Goal: Information Seeking & Learning: Learn about a topic

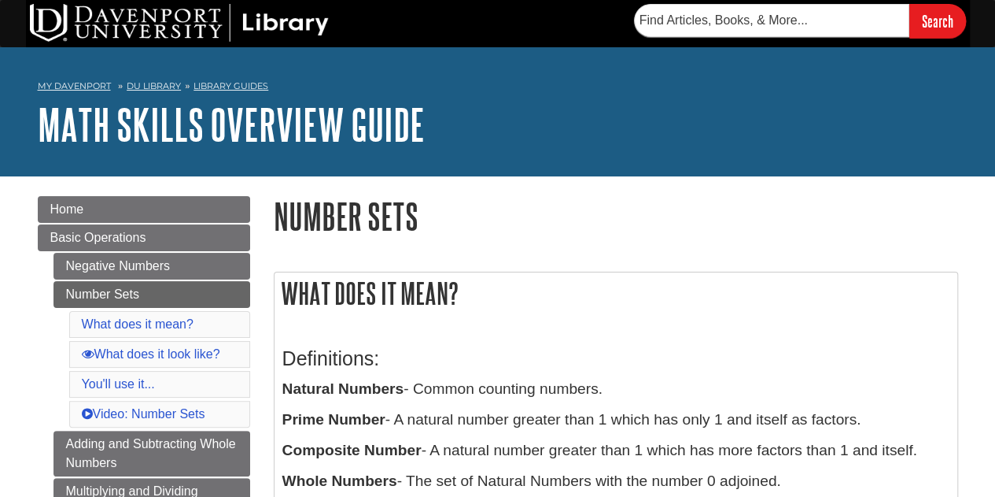
scroll to position [85, 0]
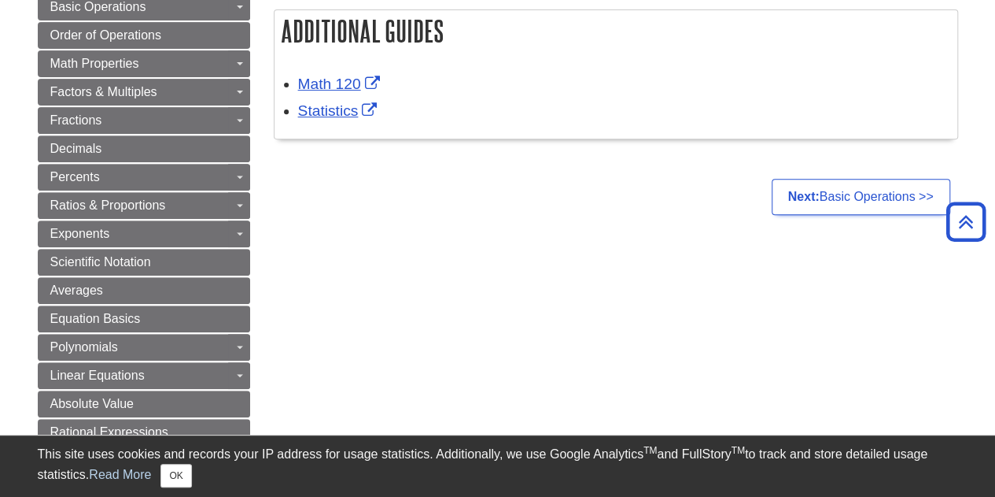
scroll to position [182, 0]
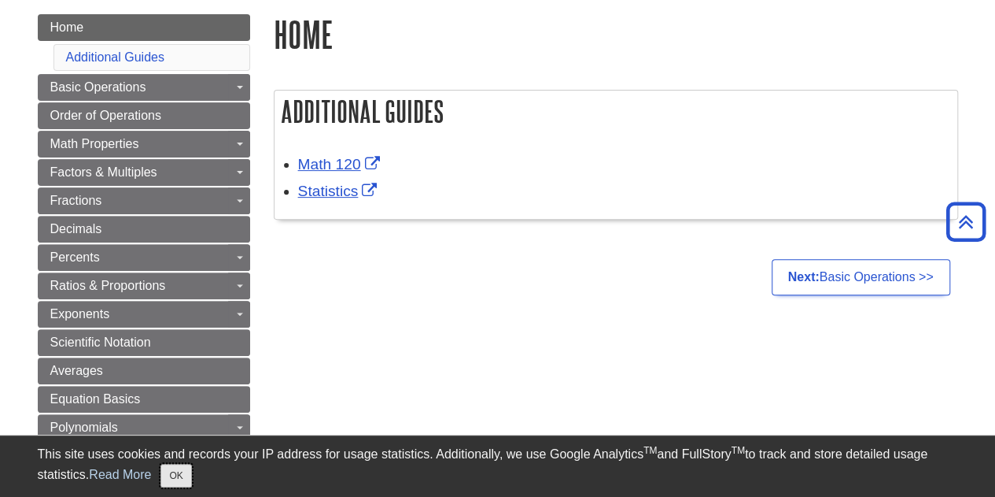
click at [187, 467] on button "OK" at bounding box center [176, 476] width 31 height 24
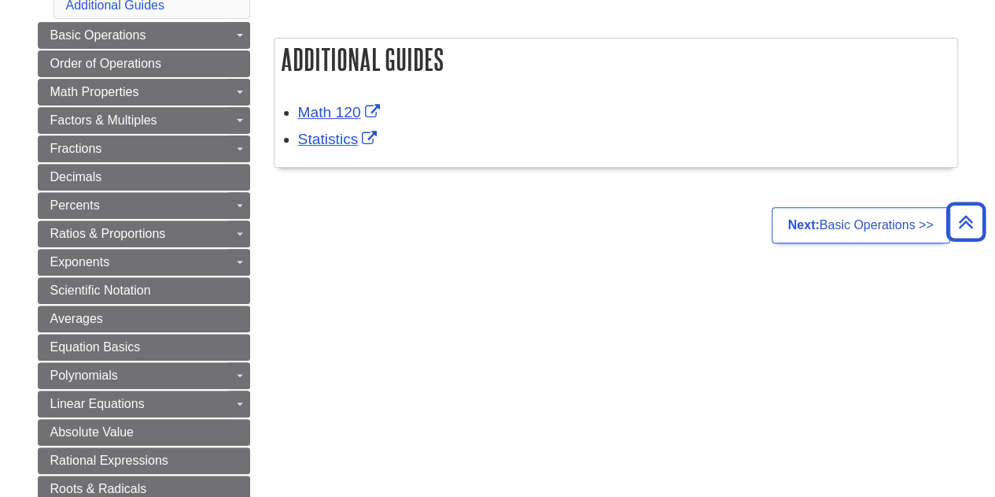
scroll to position [0, 0]
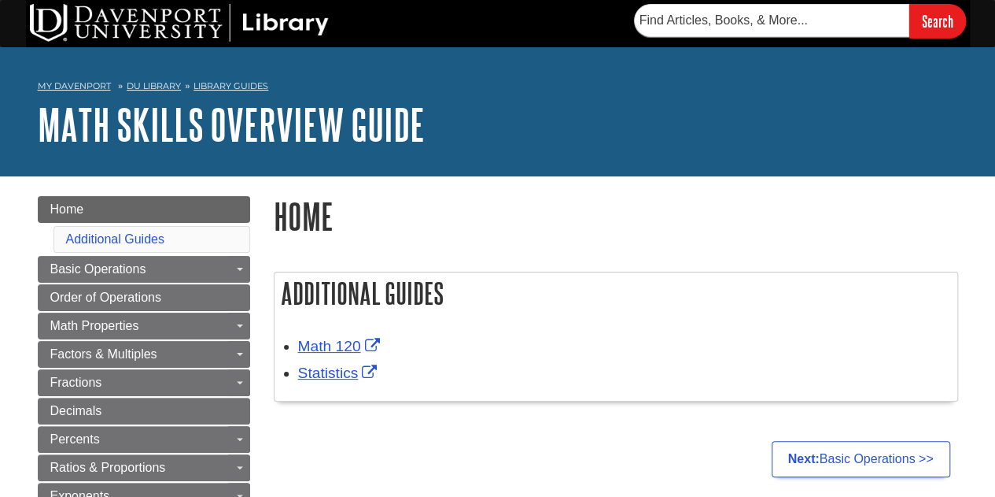
click at [672, 45] on div "Search" at bounding box center [498, 23] width 944 height 47
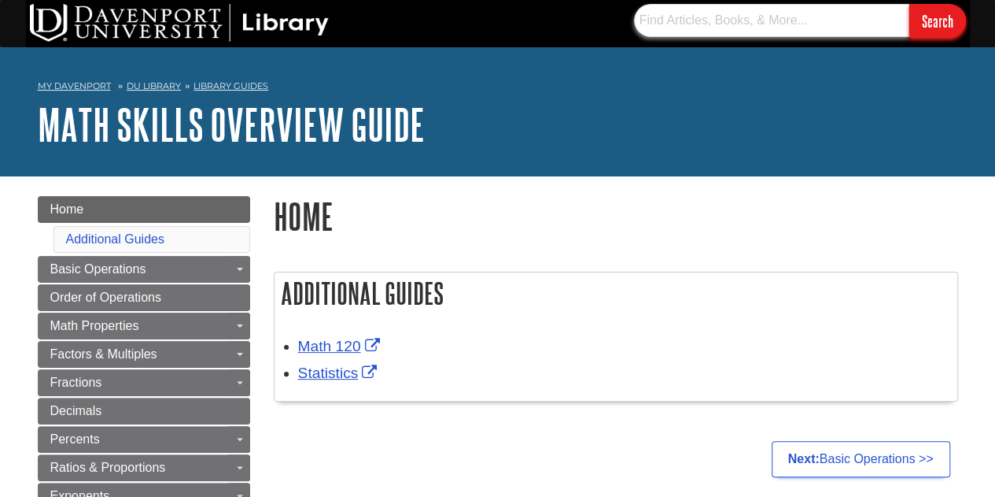
click at [670, 35] on input "text" at bounding box center [771, 20] width 275 height 33
type input "Number gorups"
click at [910, 4] on input "Search" at bounding box center [938, 21] width 57 height 34
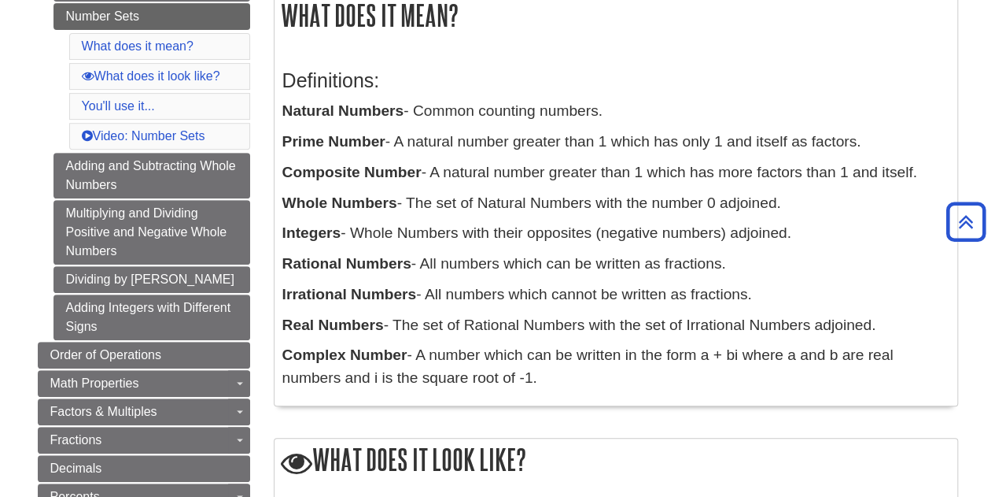
scroll to position [279, 0]
